Goal: Task Accomplishment & Management: Manage account settings

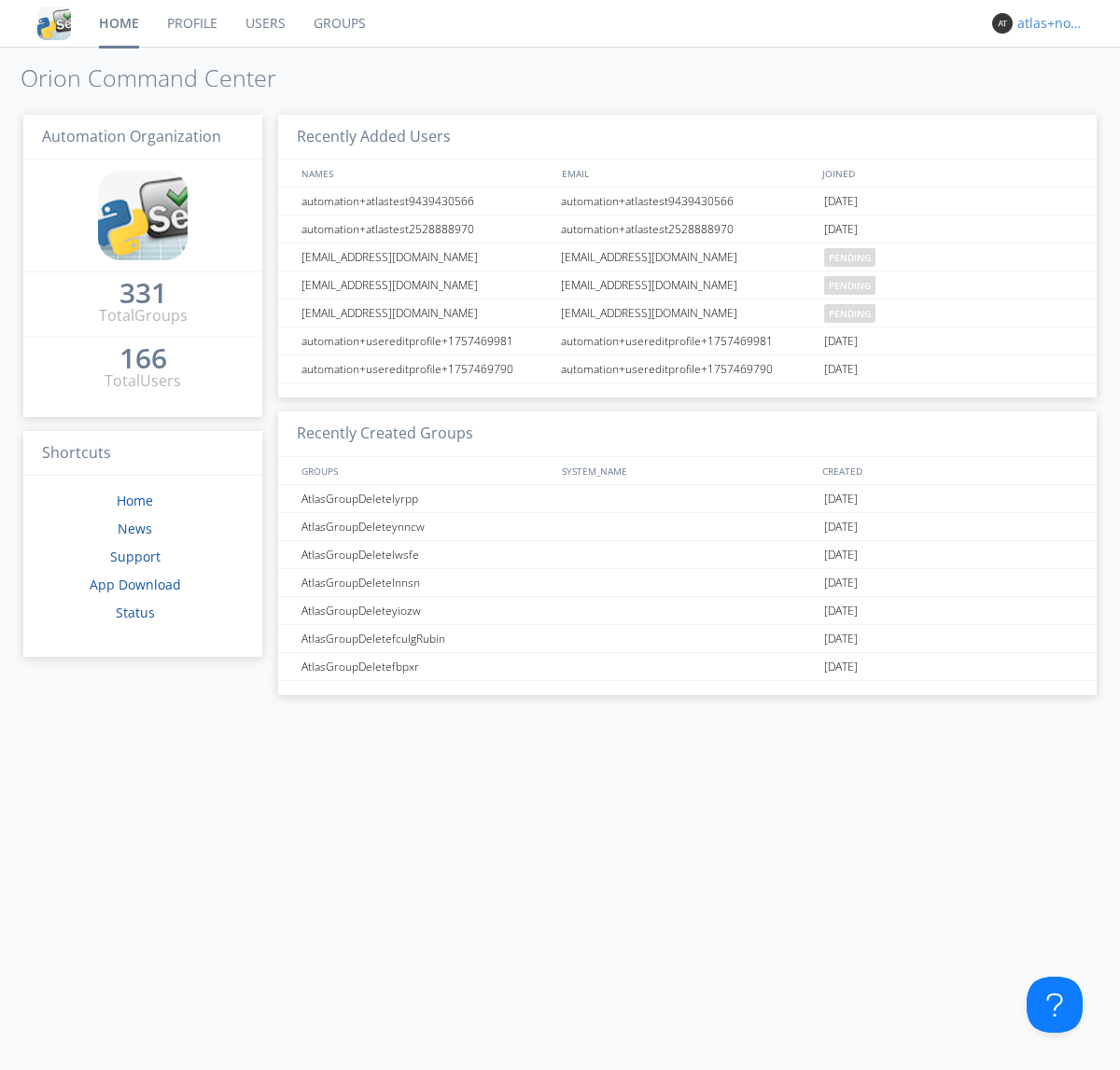
click at [1048, 24] on div "atlas+nodispatch" at bounding box center [1053, 23] width 70 height 19
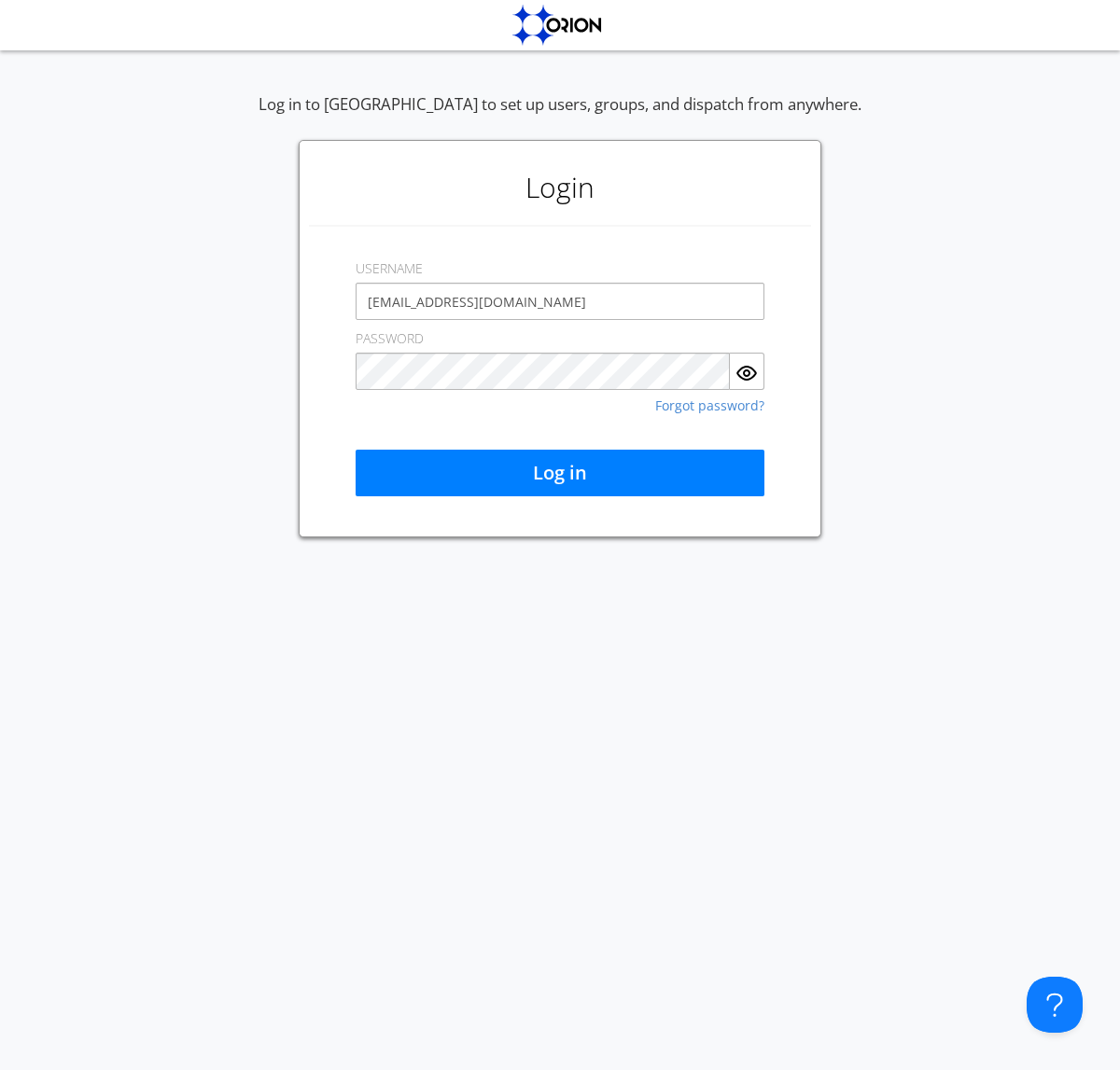
type input "[EMAIL_ADDRESS][DOMAIN_NAME]"
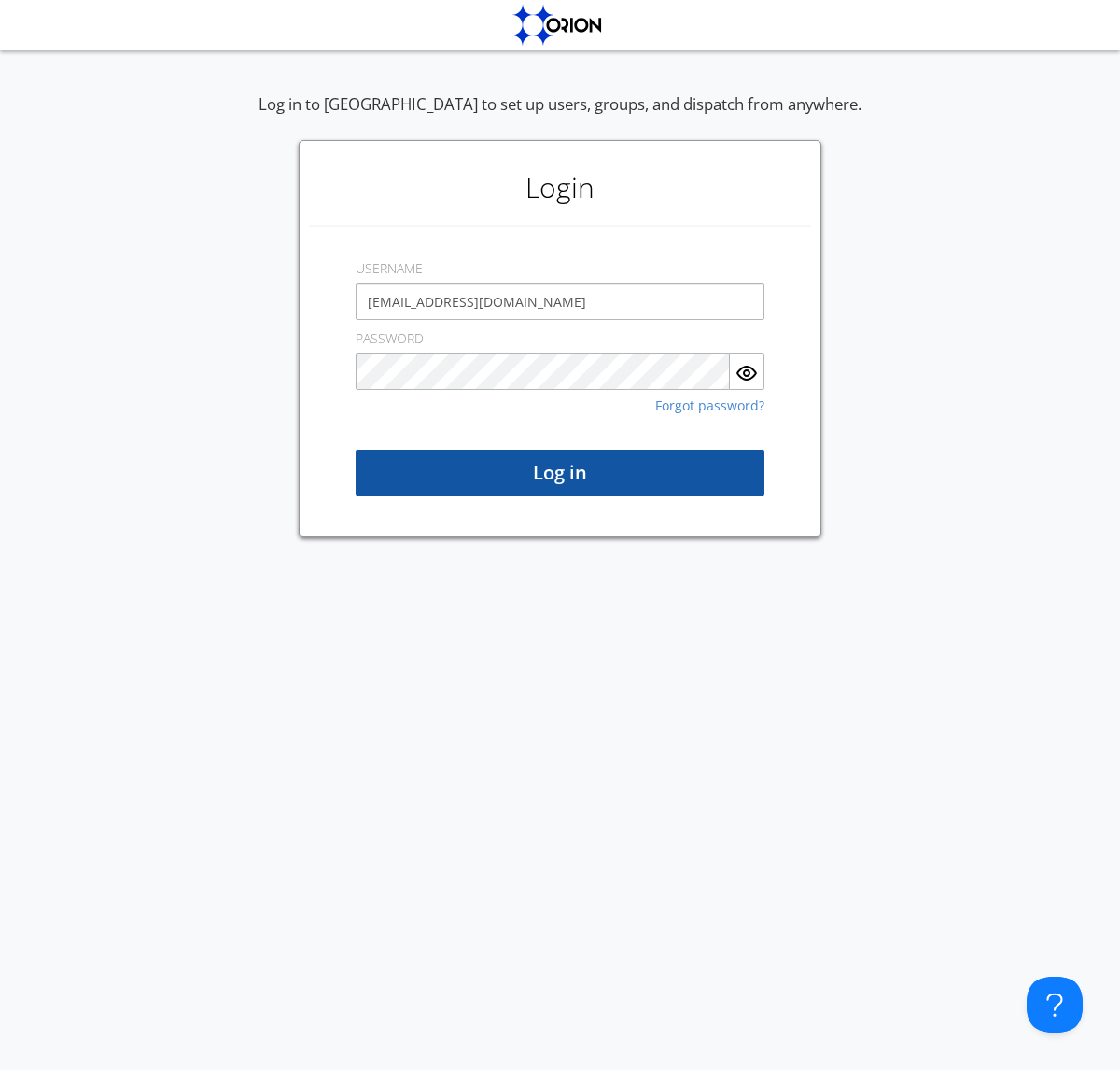
click at [560, 474] on button "Log in" at bounding box center [560, 473] width 409 height 47
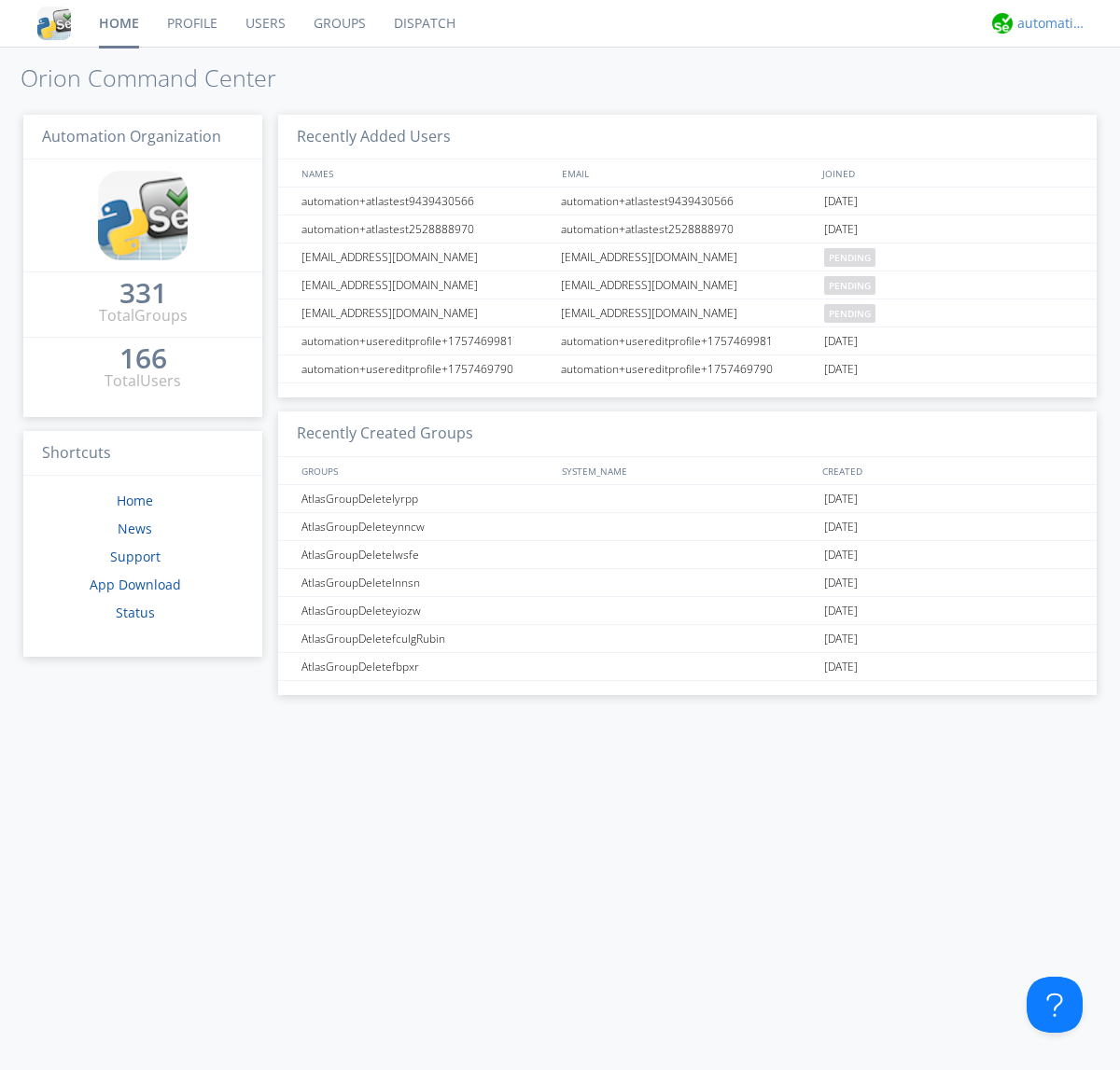
click at [1048, 24] on div "automation+atlas" at bounding box center [1053, 23] width 70 height 19
